Goal: Use online tool/utility: Utilize a website feature to perform a specific function

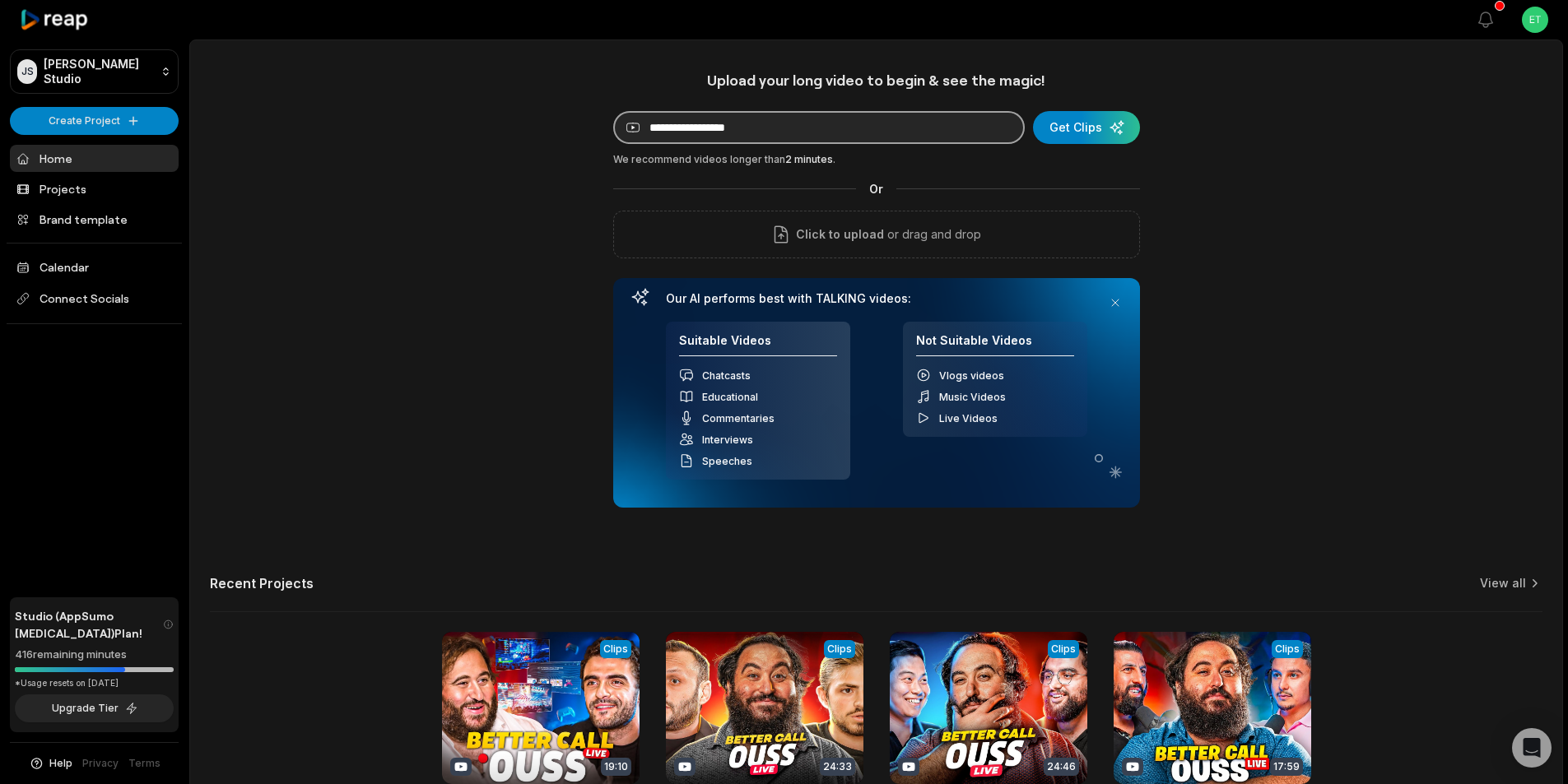
click at [680, 127] on input at bounding box center [819, 127] width 411 height 33
paste input "**********"
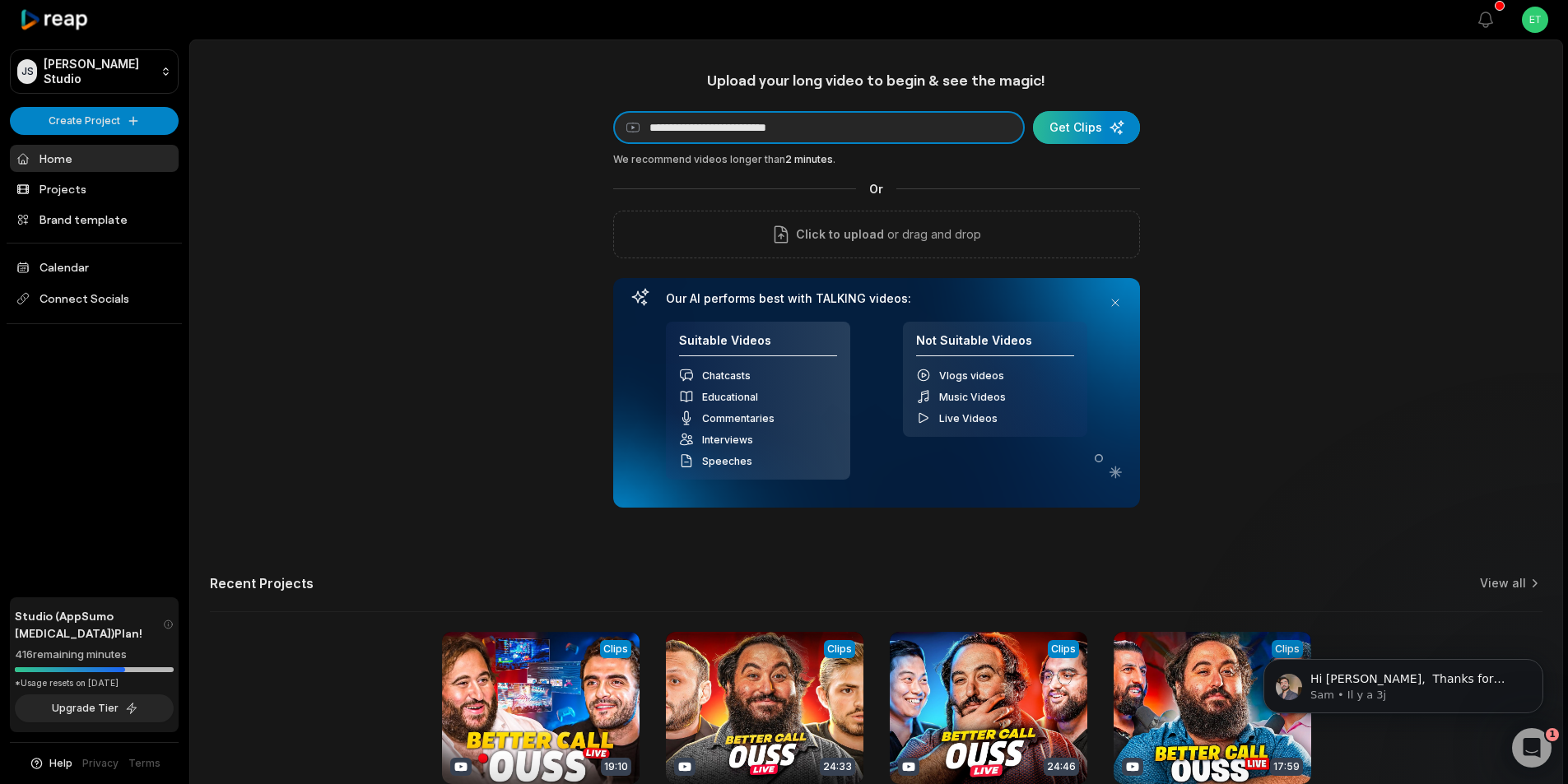
type input "**********"
click at [1089, 127] on div "submit" at bounding box center [1086, 127] width 107 height 33
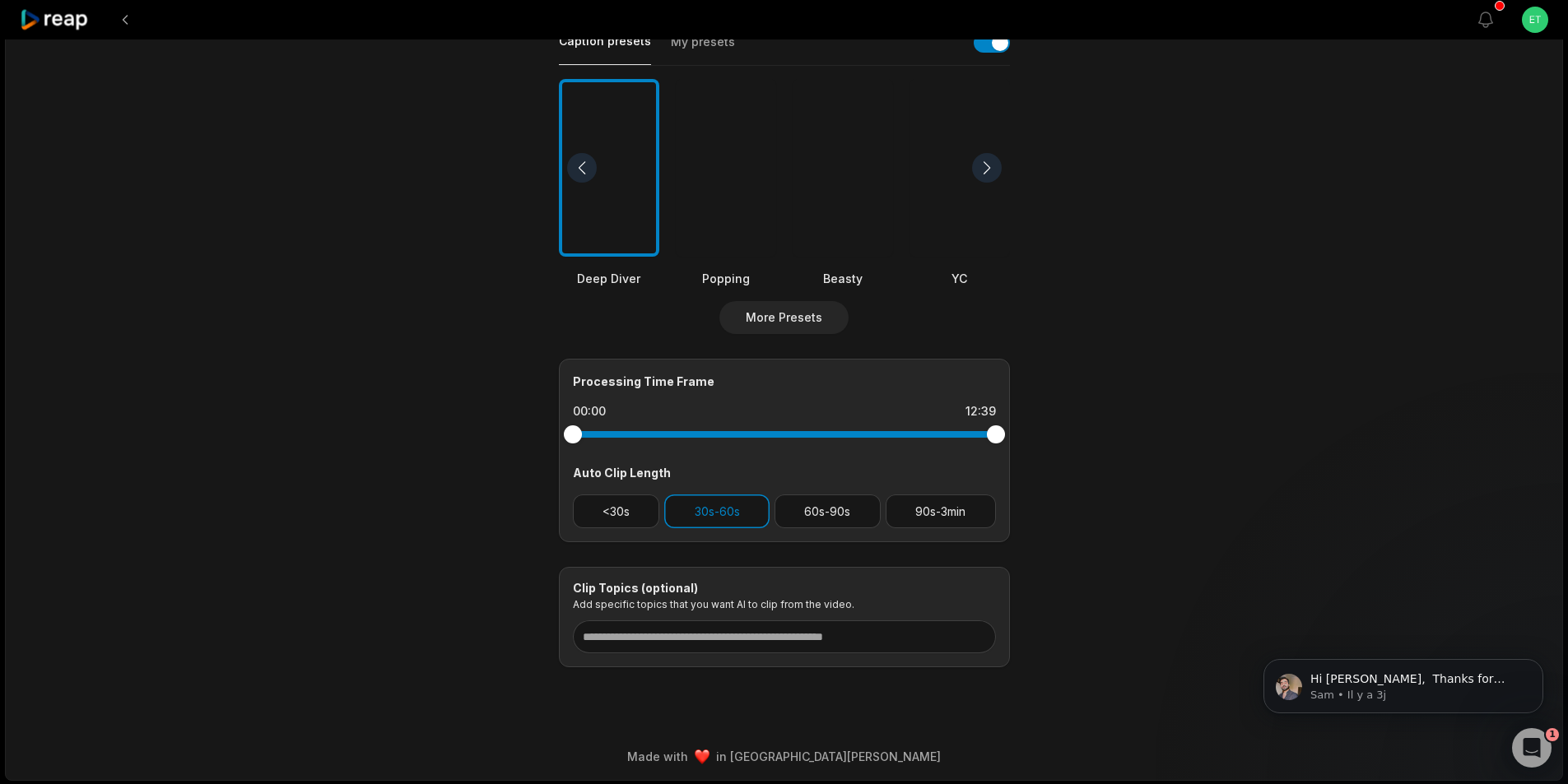
scroll to position [402, 0]
click at [831, 503] on button "60s-90s" at bounding box center [827, 510] width 106 height 34
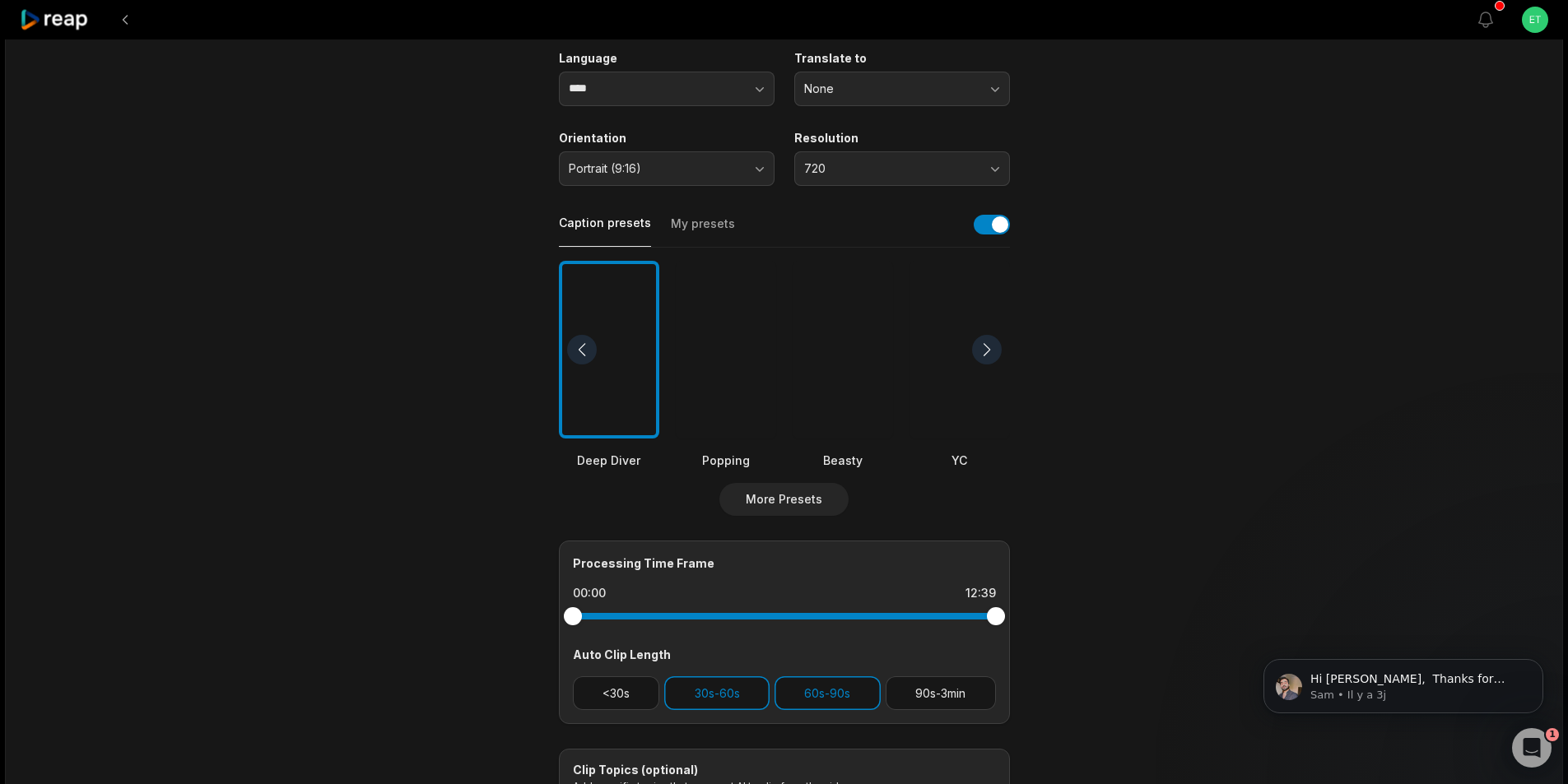
scroll to position [154, 0]
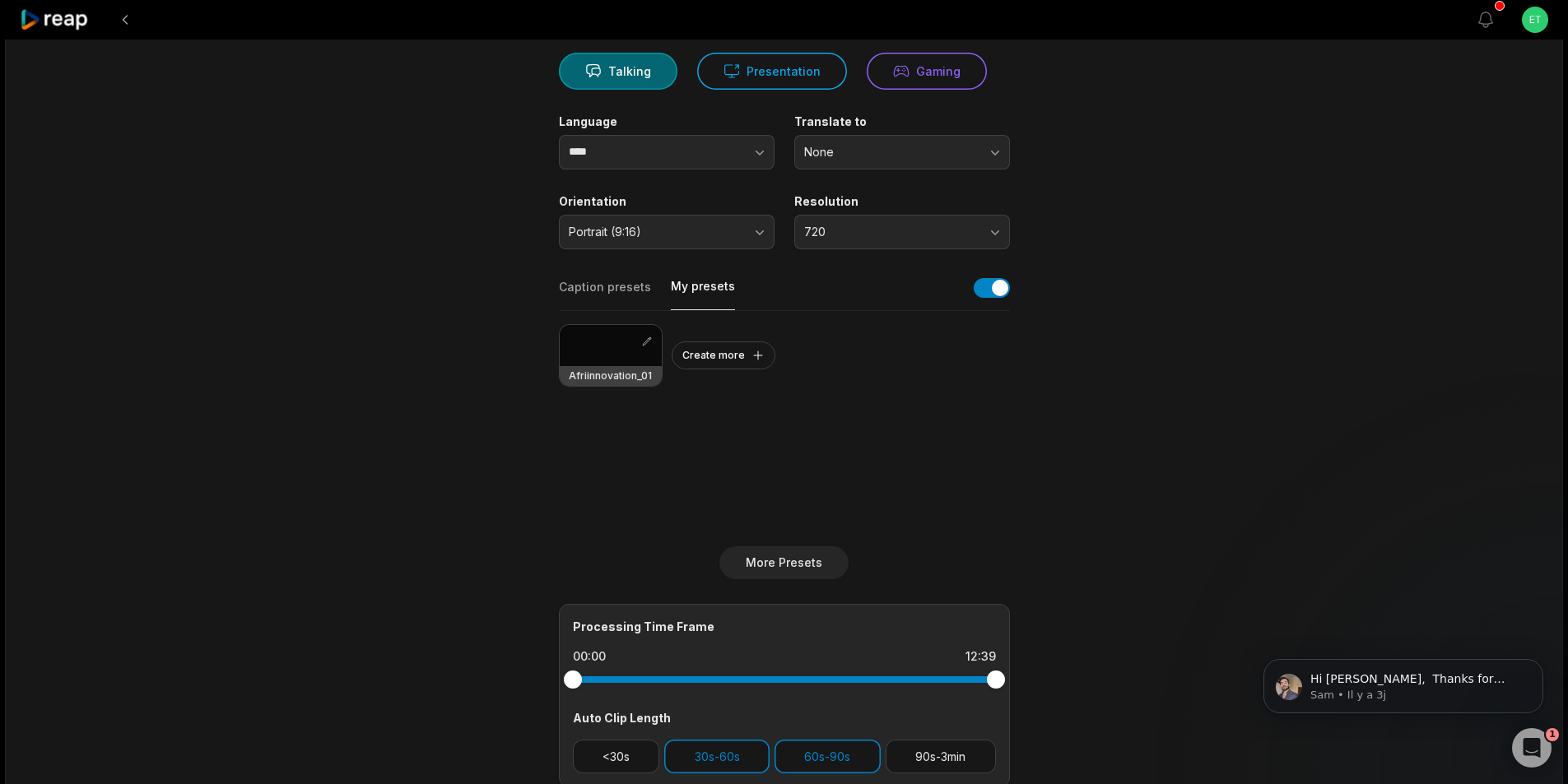
click at [691, 279] on button "My presets" at bounding box center [702, 294] width 64 height 32
click at [597, 336] on div at bounding box center [611, 346] width 102 height 41
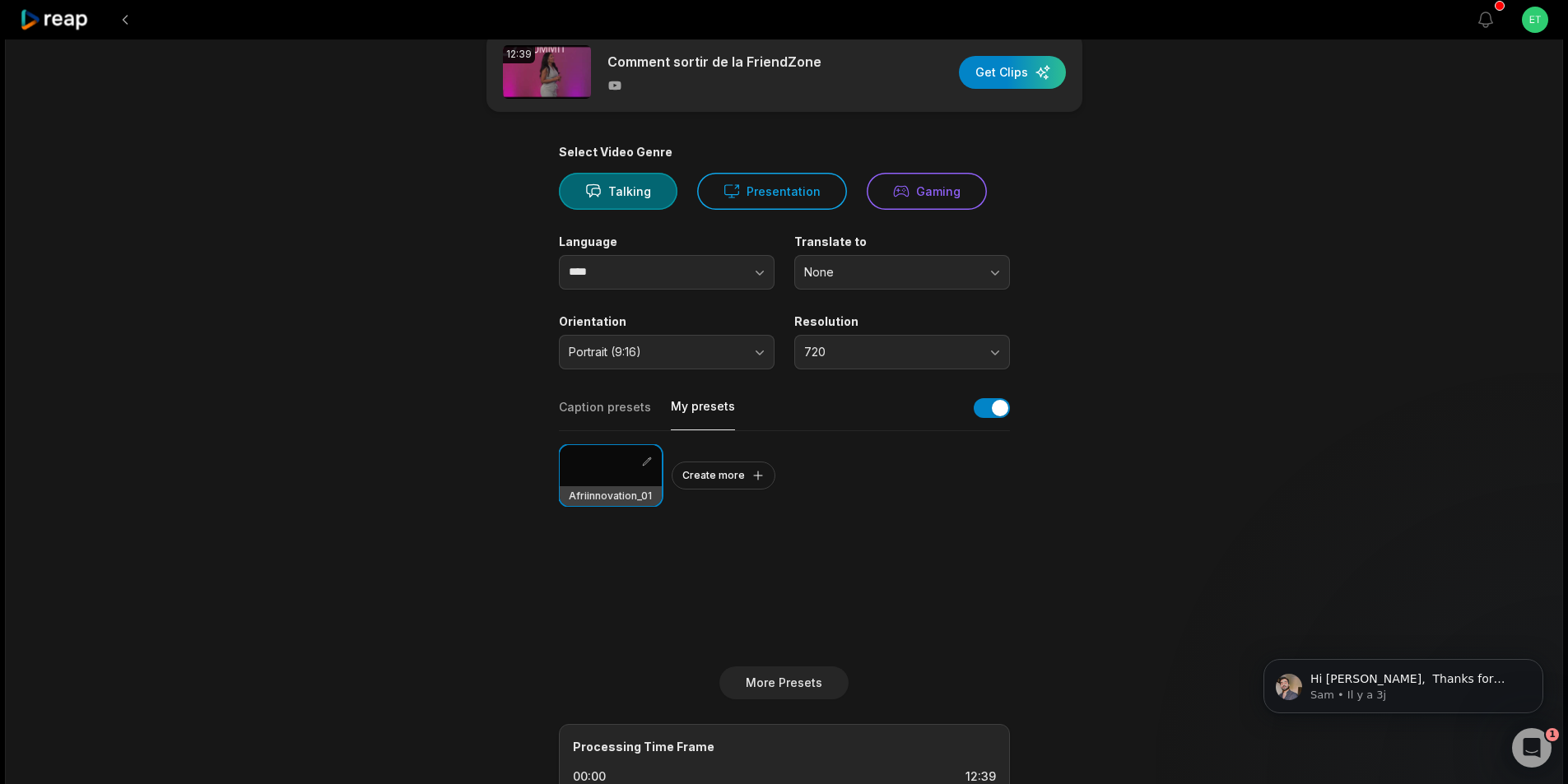
scroll to position [0, 0]
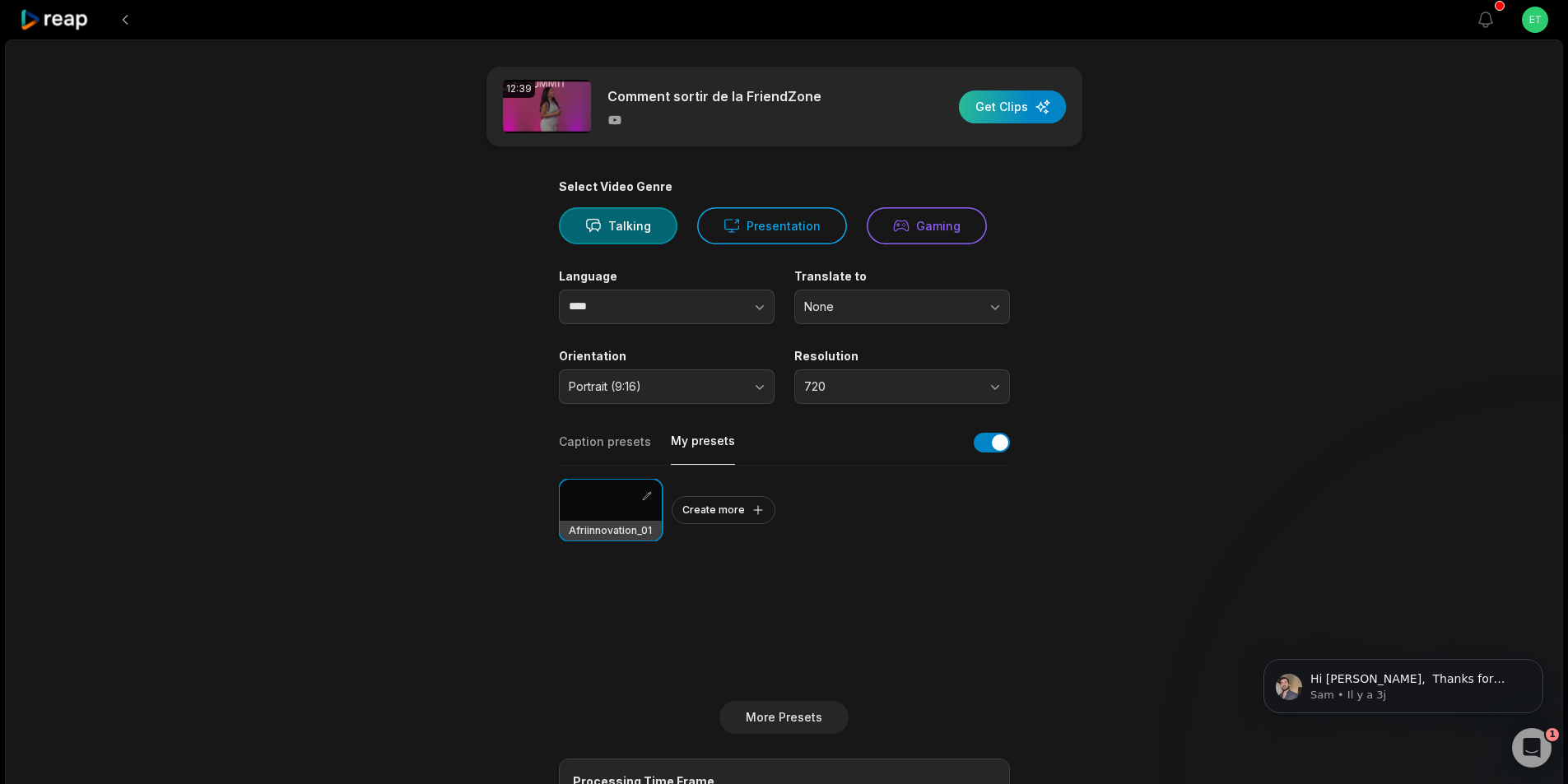
click at [1023, 104] on div "button" at bounding box center [1011, 107] width 107 height 33
